Goal: Navigation & Orientation: Find specific page/section

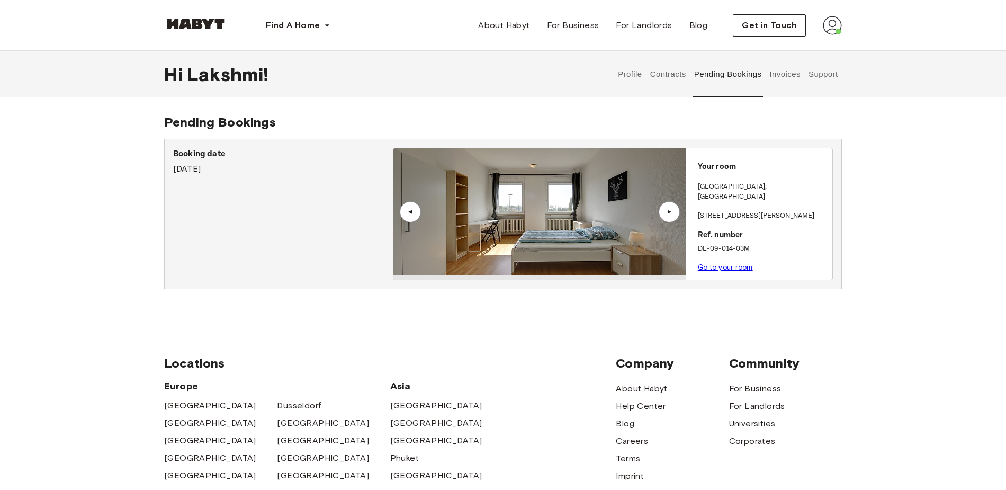
click at [667, 74] on button "Contracts" at bounding box center [668, 74] width 39 height 47
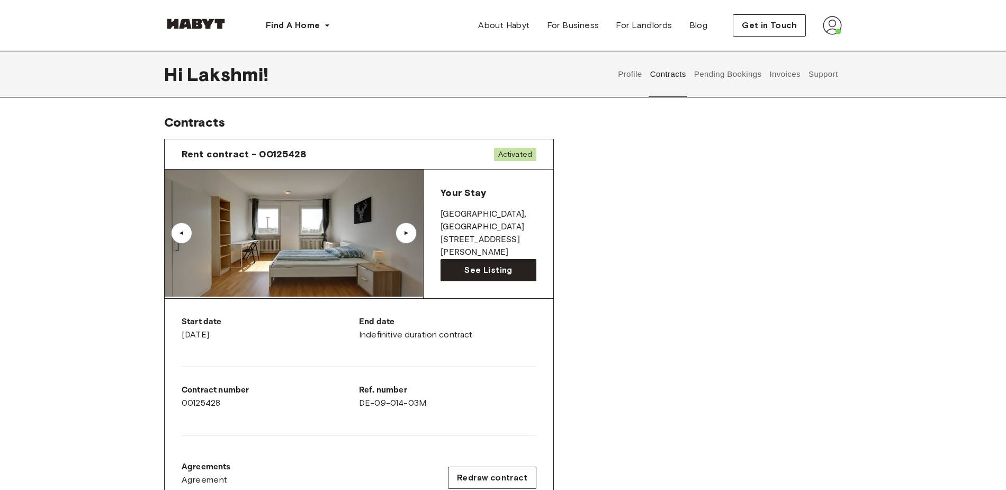
click at [708, 91] on button "Pending Bookings" at bounding box center [728, 74] width 70 height 47
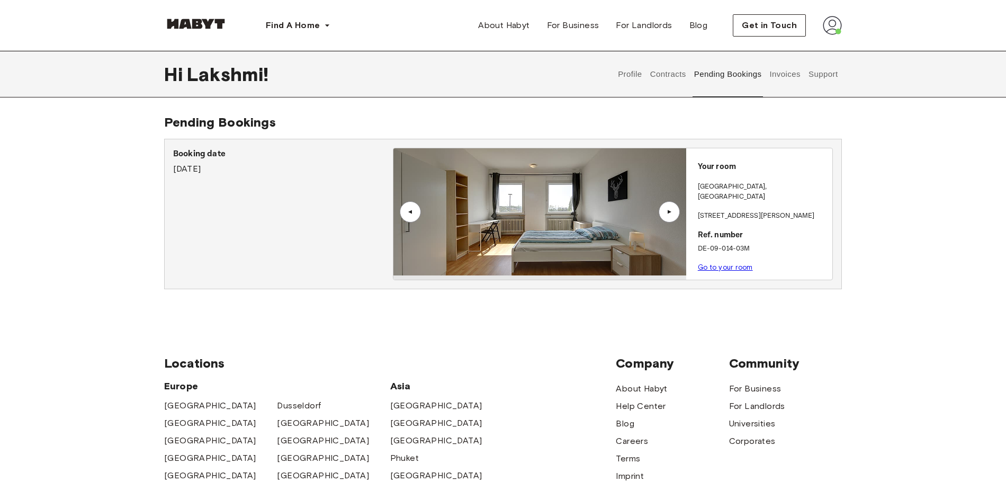
click at [772, 76] on button "Invoices" at bounding box center [785, 74] width 33 height 47
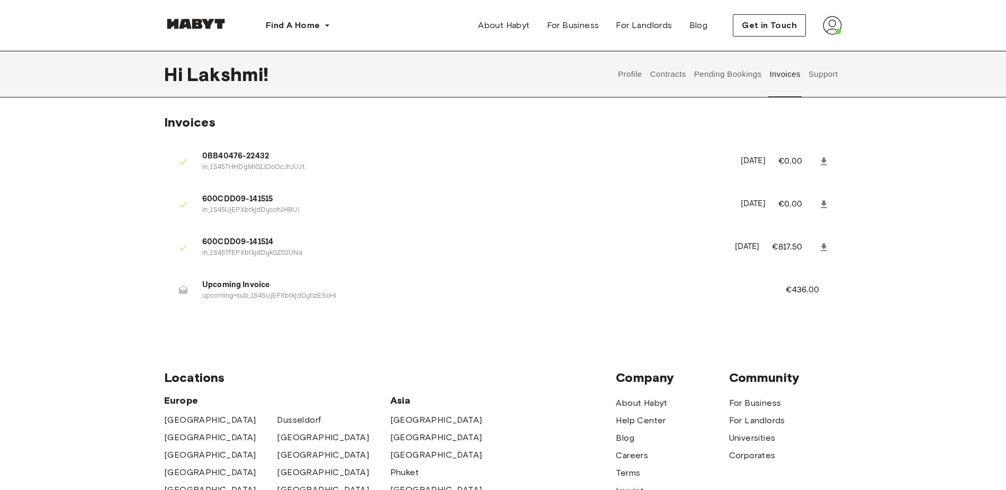
click at [835, 69] on button "Support" at bounding box center [823, 74] width 32 height 47
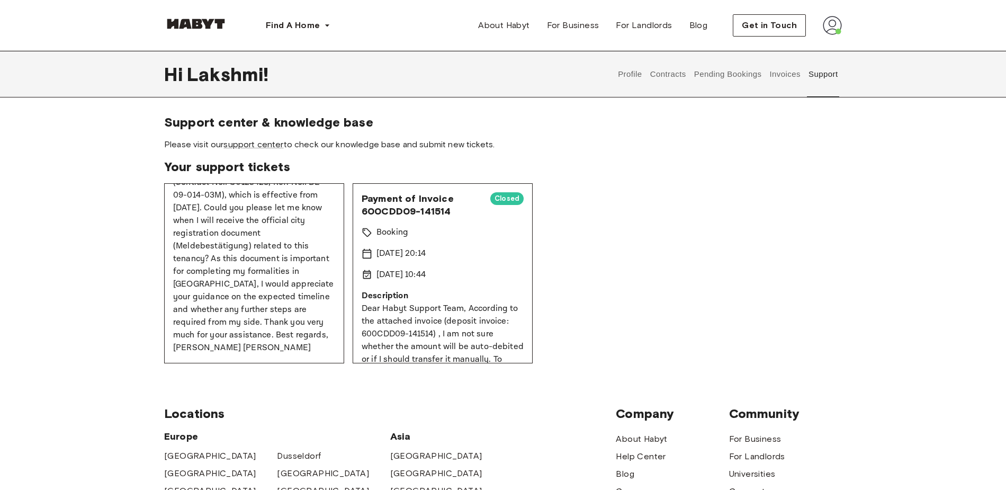
scroll to position [75, 0]
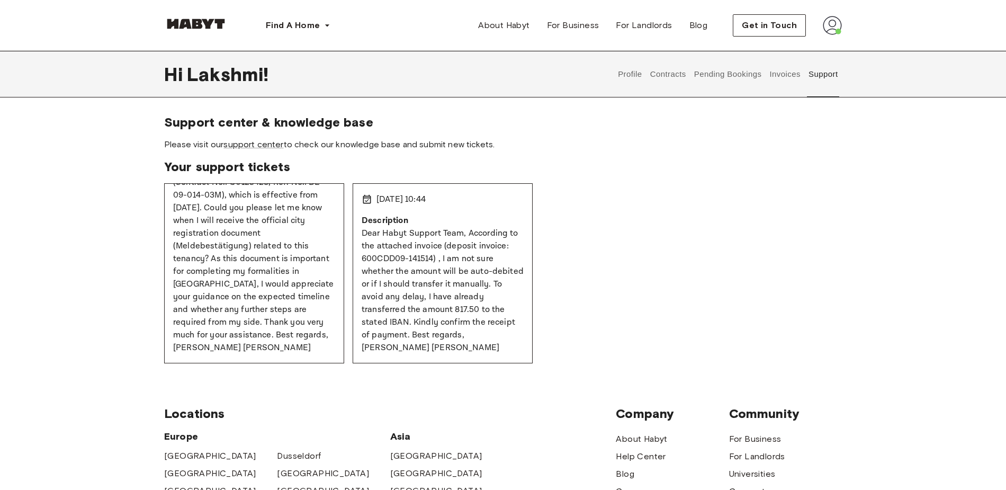
click at [685, 77] on button "Contracts" at bounding box center [668, 74] width 39 height 47
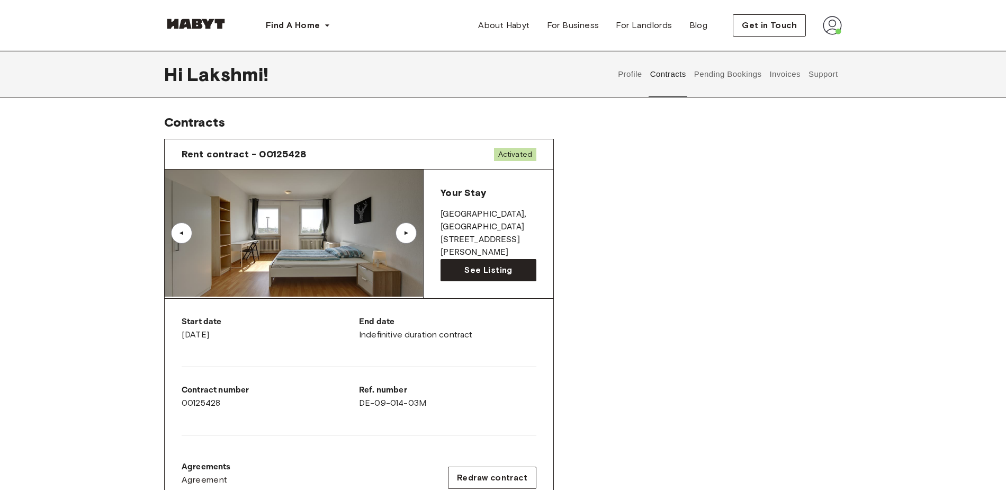
click at [828, 26] on img at bounding box center [832, 25] width 19 height 19
click at [227, 36] on div at bounding box center [196, 25] width 64 height 35
click at [224, 32] on div at bounding box center [196, 25] width 64 height 35
click at [213, 13] on div at bounding box center [196, 25] width 64 height 35
click at [211, 20] on img at bounding box center [196, 24] width 64 height 11
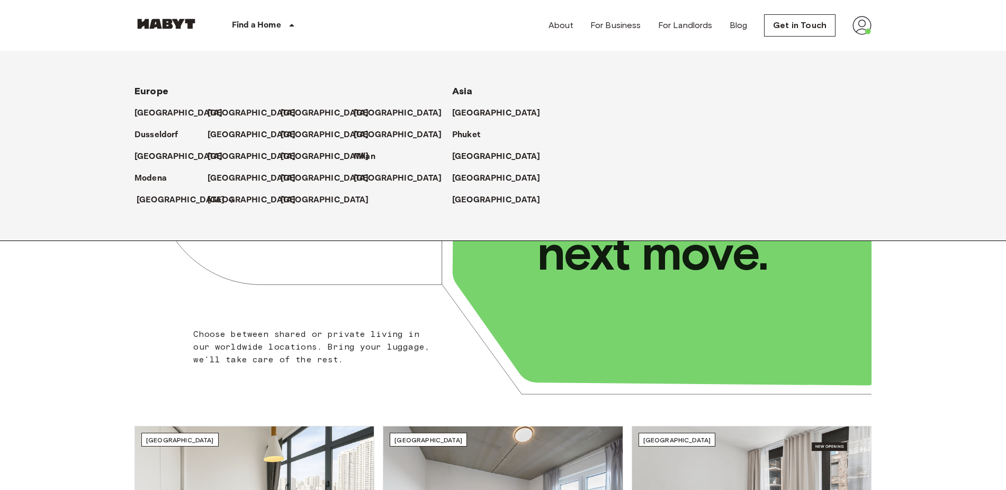
click at [155, 203] on p "[GEOGRAPHIC_DATA]" at bounding box center [181, 200] width 88 height 13
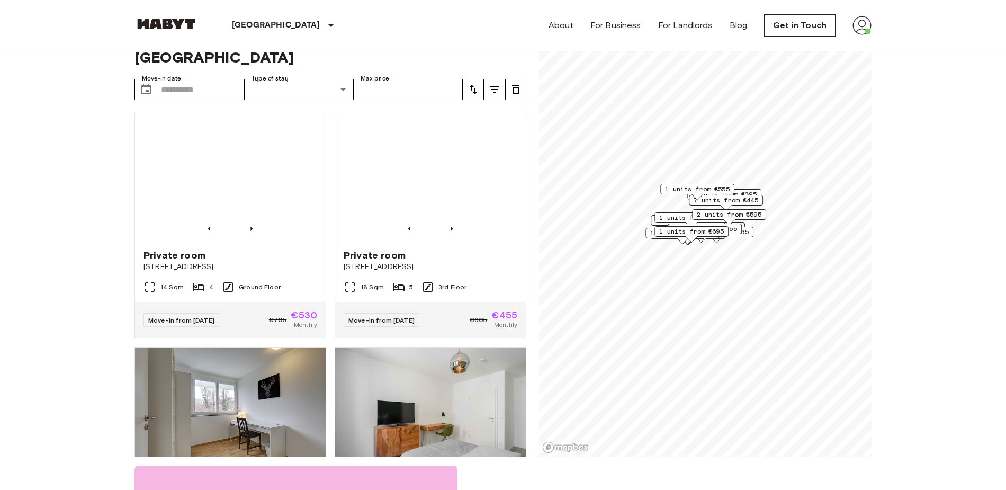
scroll to position [12, 0]
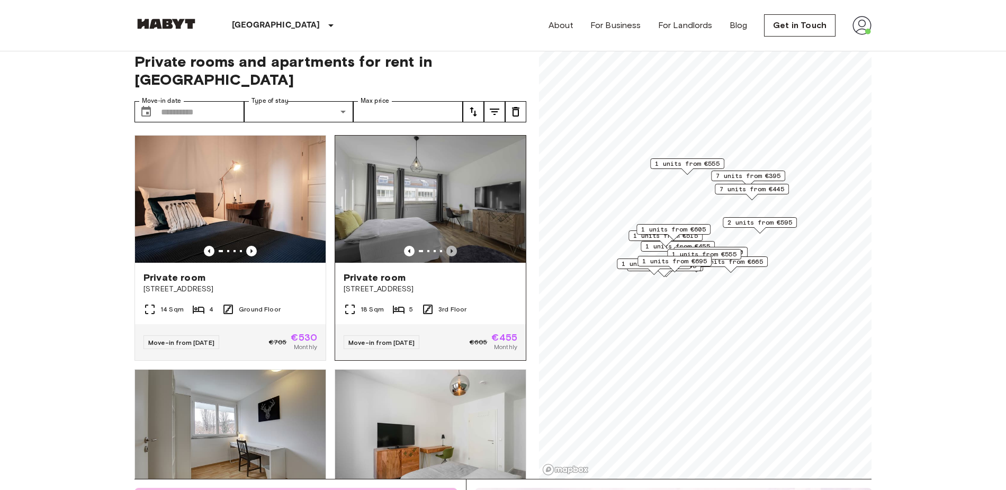
click at [447, 246] on icon "Previous image" at bounding box center [452, 251] width 11 height 11
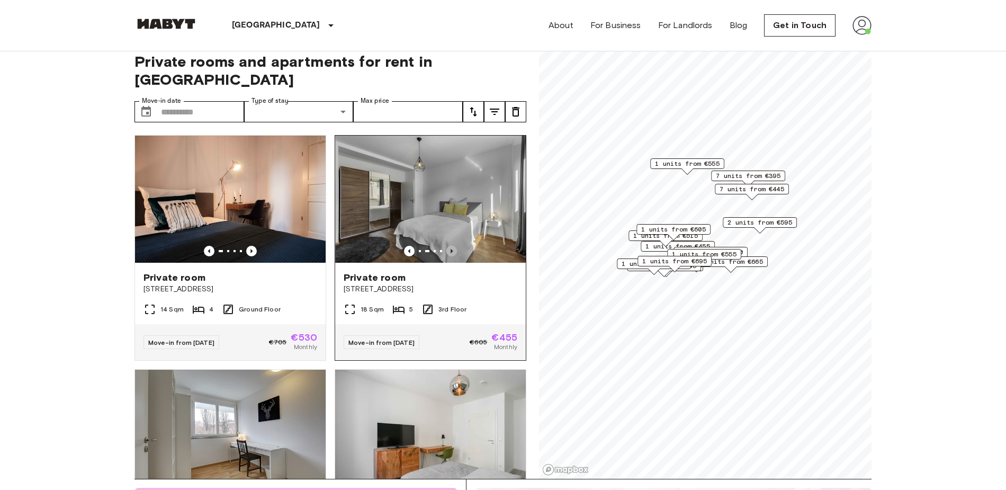
click at [447, 246] on icon "Previous image" at bounding box center [452, 251] width 11 height 11
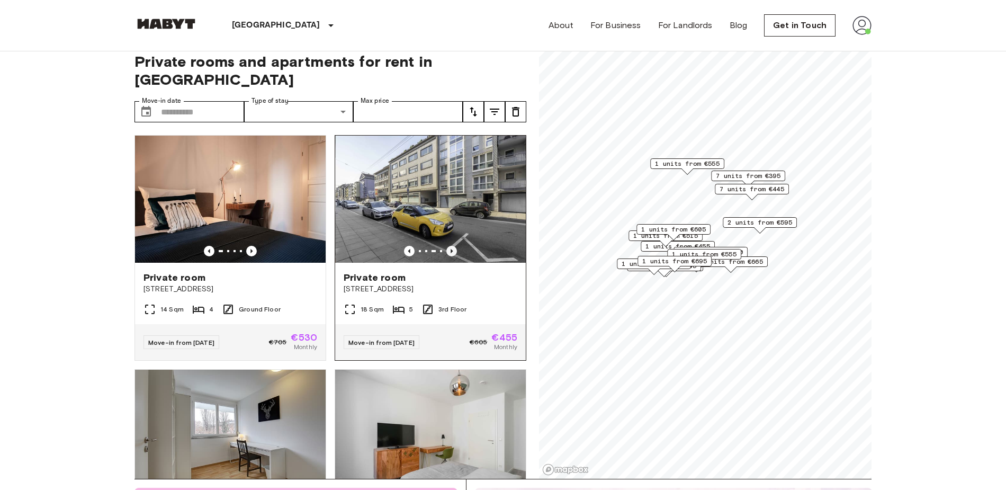
click at [447, 246] on icon "Previous image" at bounding box center [452, 251] width 11 height 11
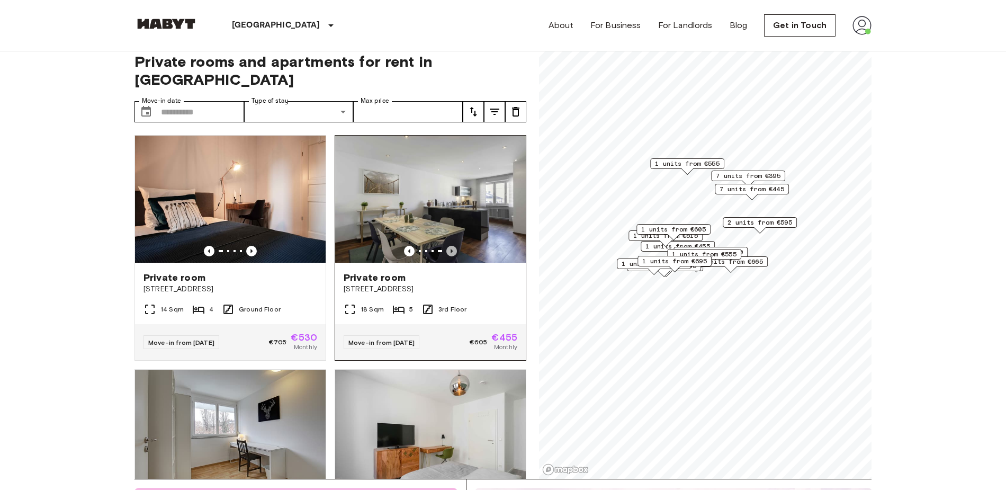
click at [447, 246] on icon "Previous image" at bounding box center [452, 251] width 11 height 11
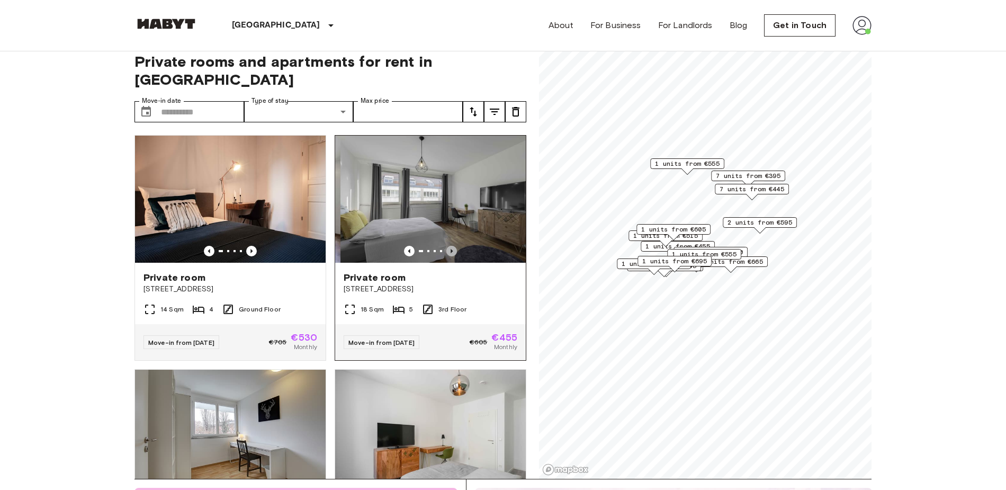
click at [447, 246] on icon "Previous image" at bounding box center [452, 251] width 11 height 11
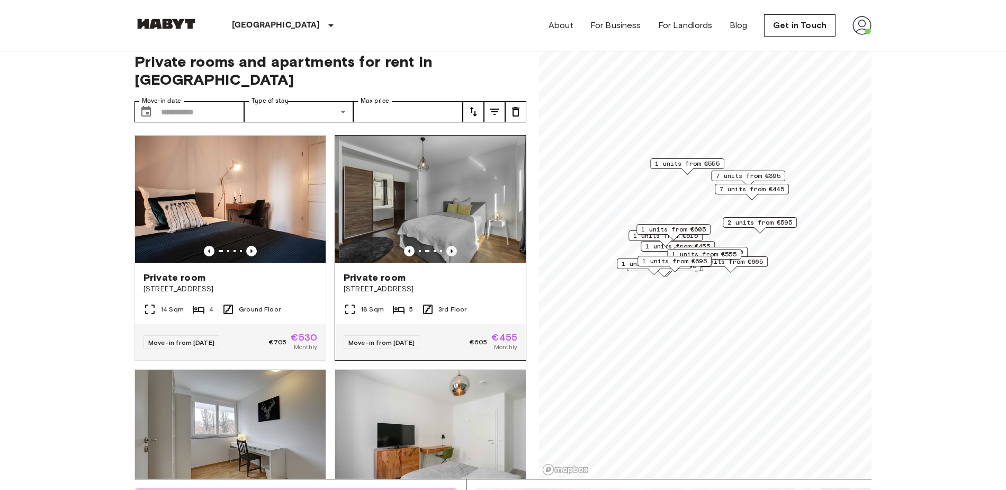
click at [447, 246] on icon "Previous image" at bounding box center [452, 251] width 11 height 11
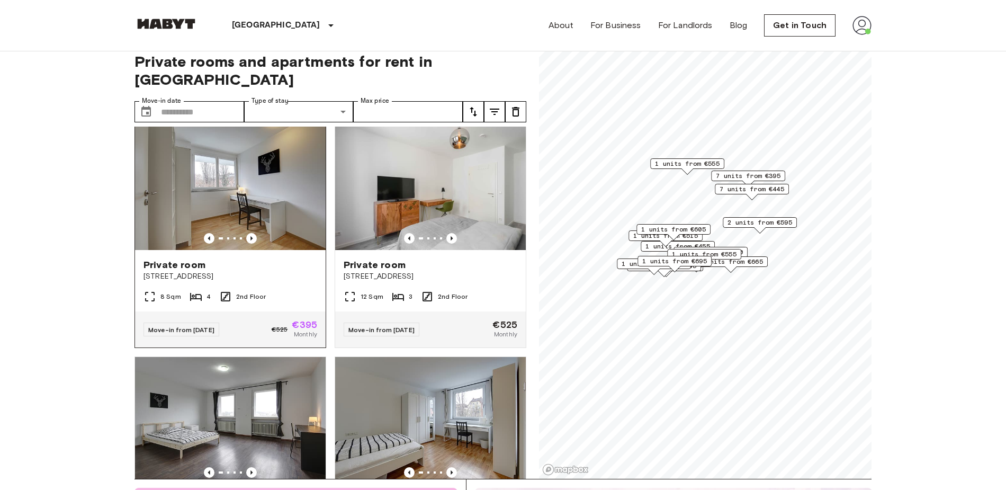
scroll to position [236, 0]
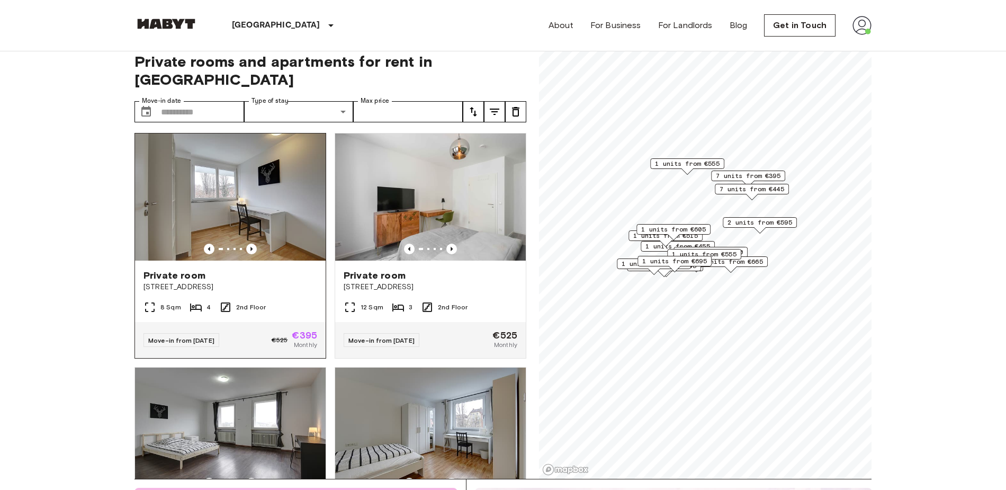
click at [251, 227] on img at bounding box center [230, 196] width 191 height 127
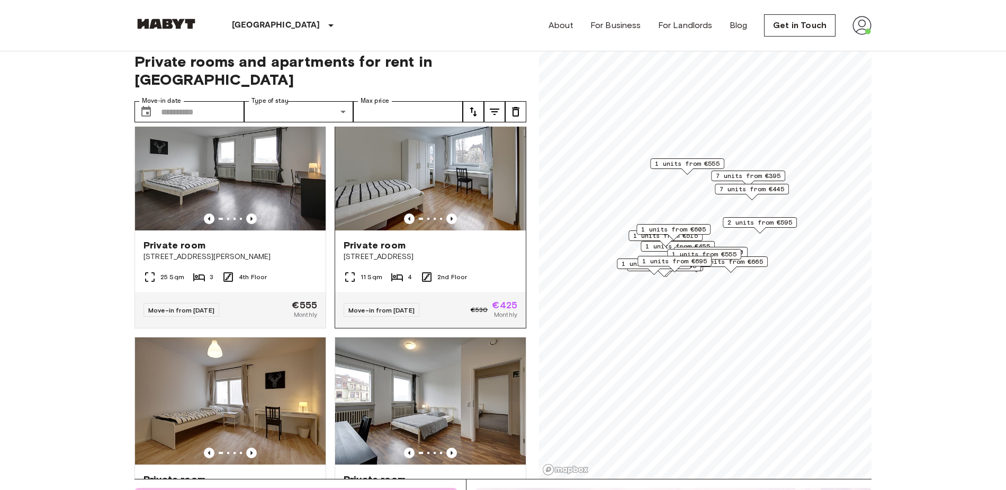
scroll to position [496, 0]
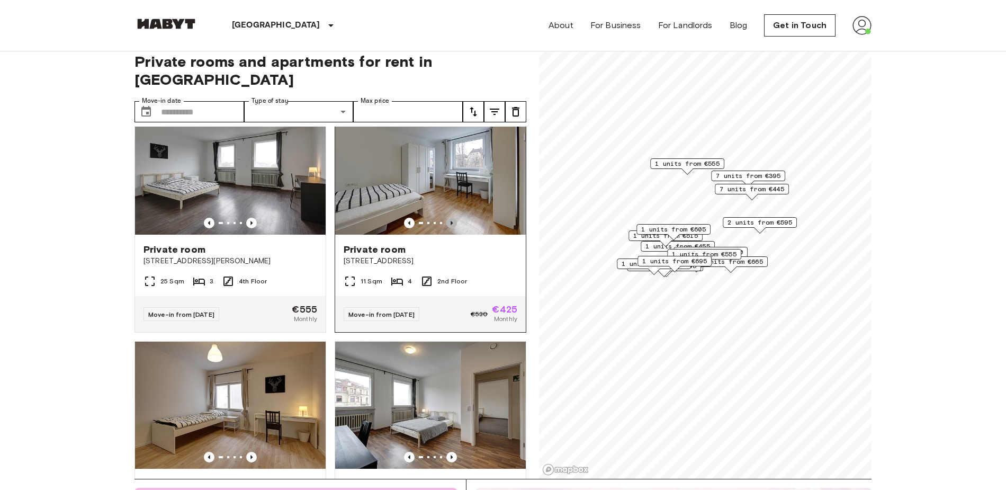
click at [451, 221] on icon "Previous image" at bounding box center [452, 223] width 2 height 4
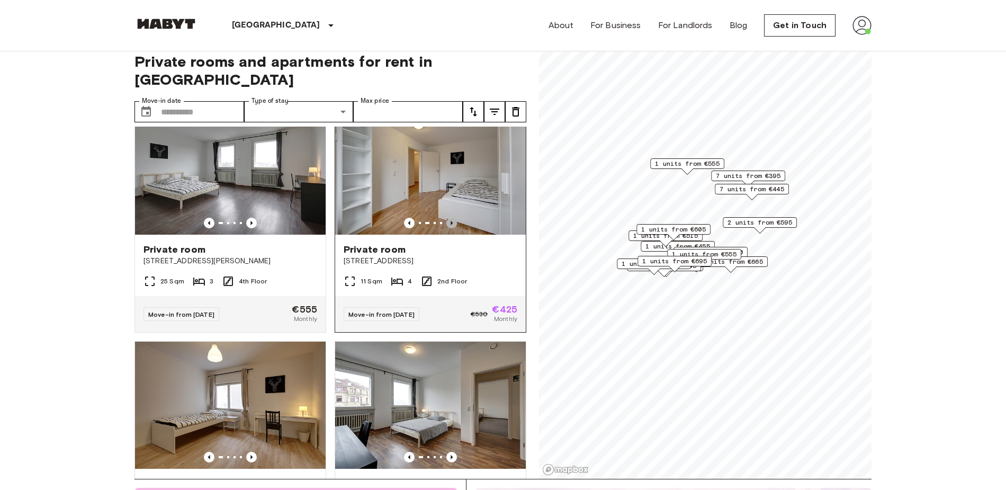
click at [447, 218] on icon "Previous image" at bounding box center [452, 223] width 11 height 11
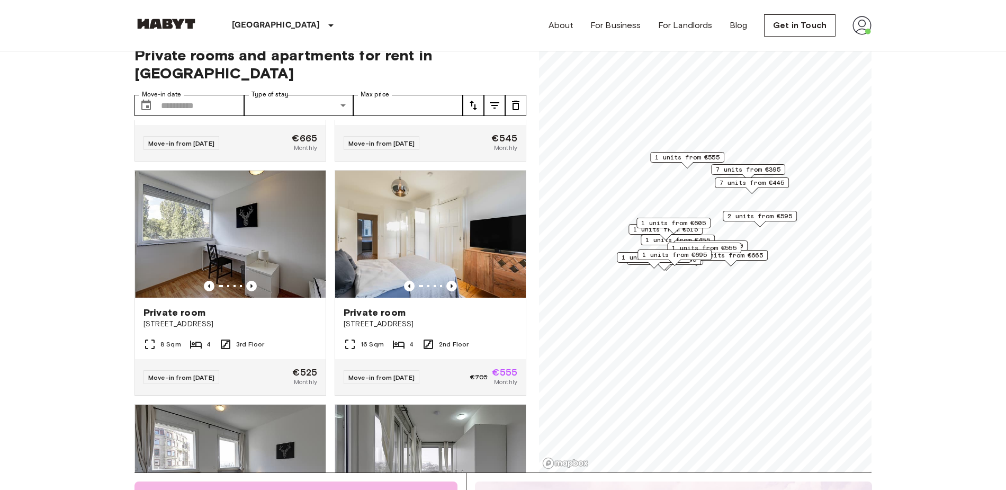
scroll to position [2065, 0]
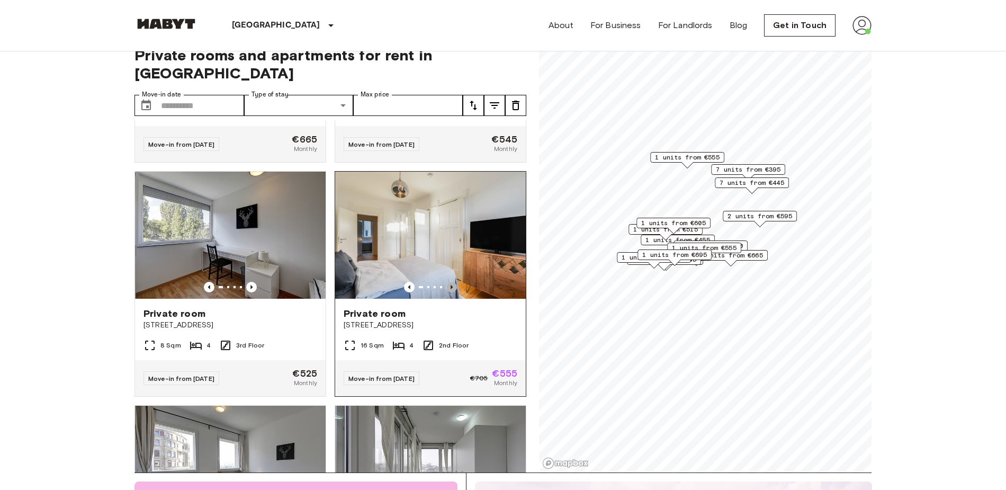
click at [447, 292] on icon "Previous image" at bounding box center [452, 287] width 11 height 11
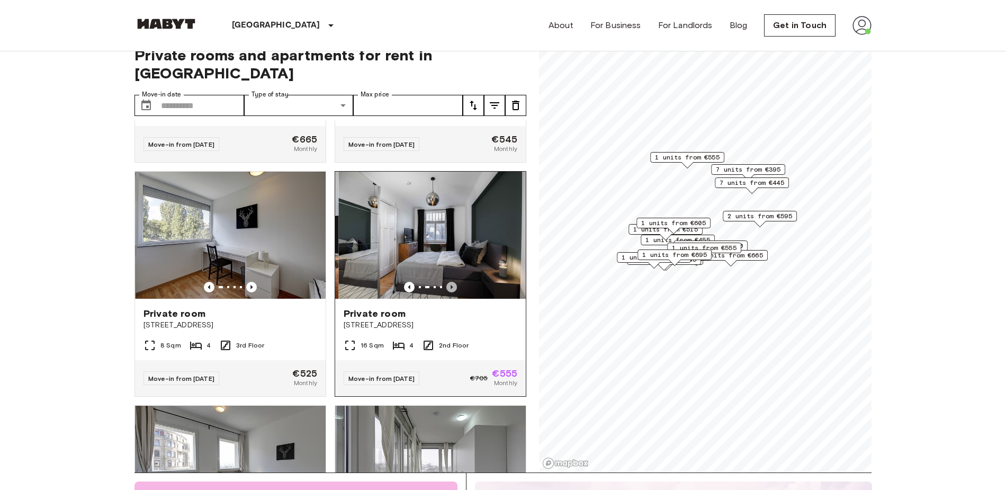
click at [447, 292] on icon "Previous image" at bounding box center [452, 287] width 11 height 11
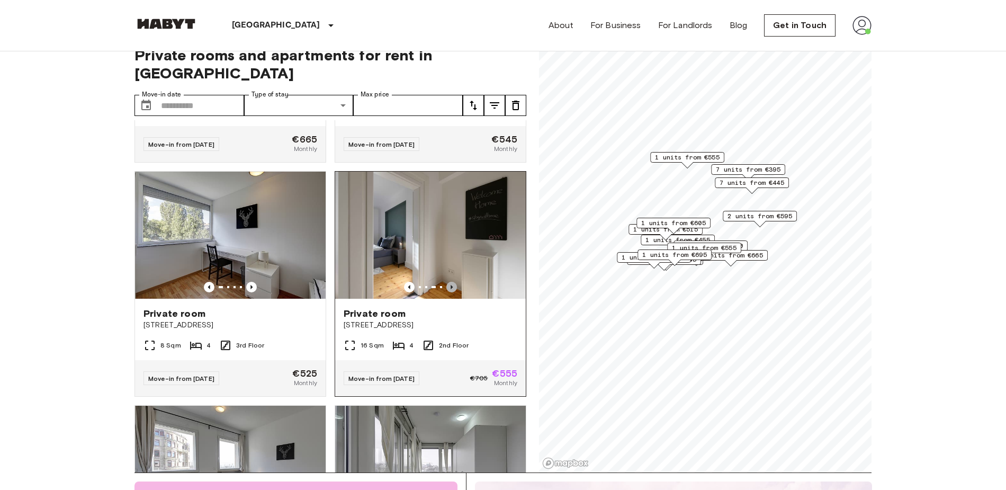
click at [447, 292] on icon "Previous image" at bounding box center [452, 287] width 11 height 11
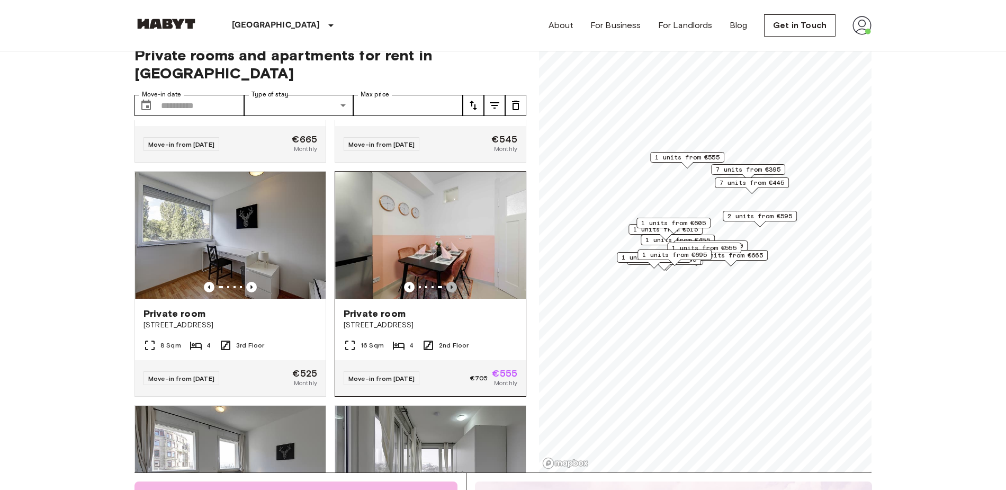
click at [447, 292] on icon "Previous image" at bounding box center [452, 287] width 11 height 11
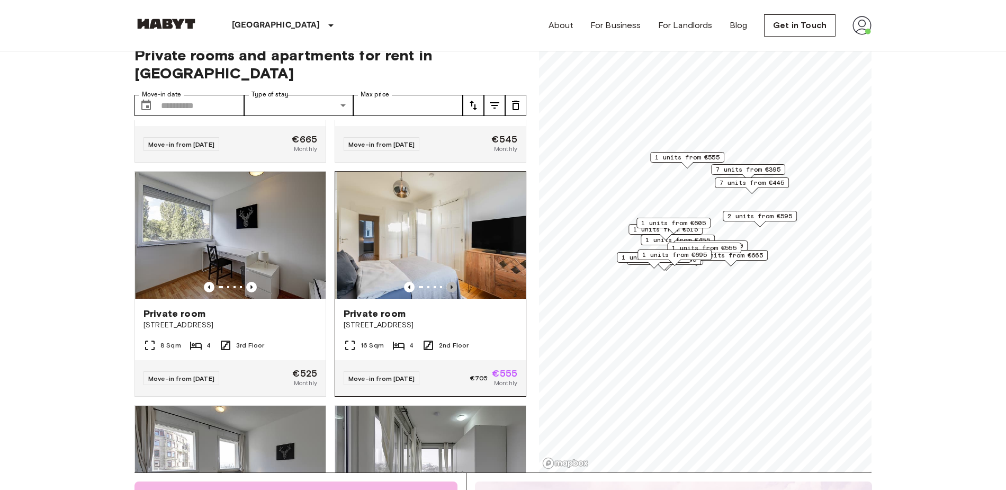
click at [447, 292] on icon "Previous image" at bounding box center [452, 287] width 11 height 11
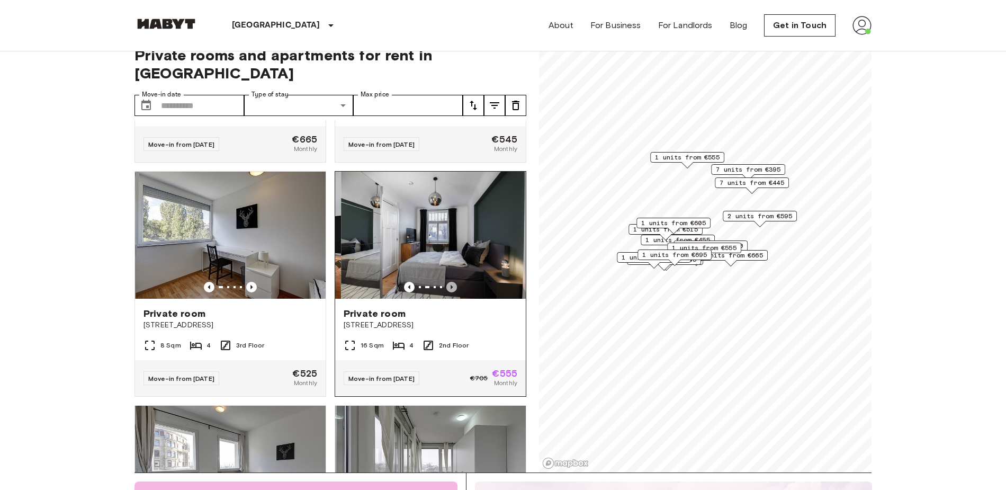
click at [447, 292] on icon "Previous image" at bounding box center [452, 287] width 11 height 11
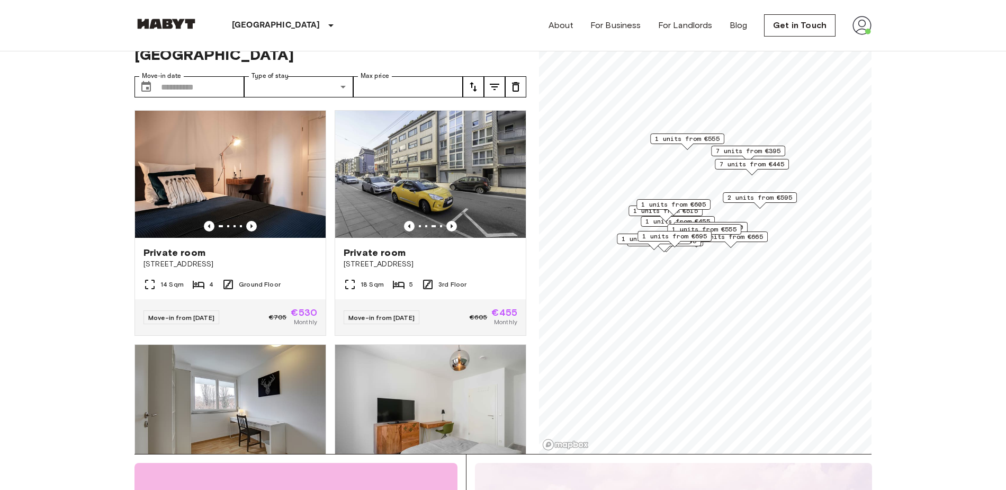
scroll to position [0, 0]
